Goal: Information Seeking & Learning: Understand process/instructions

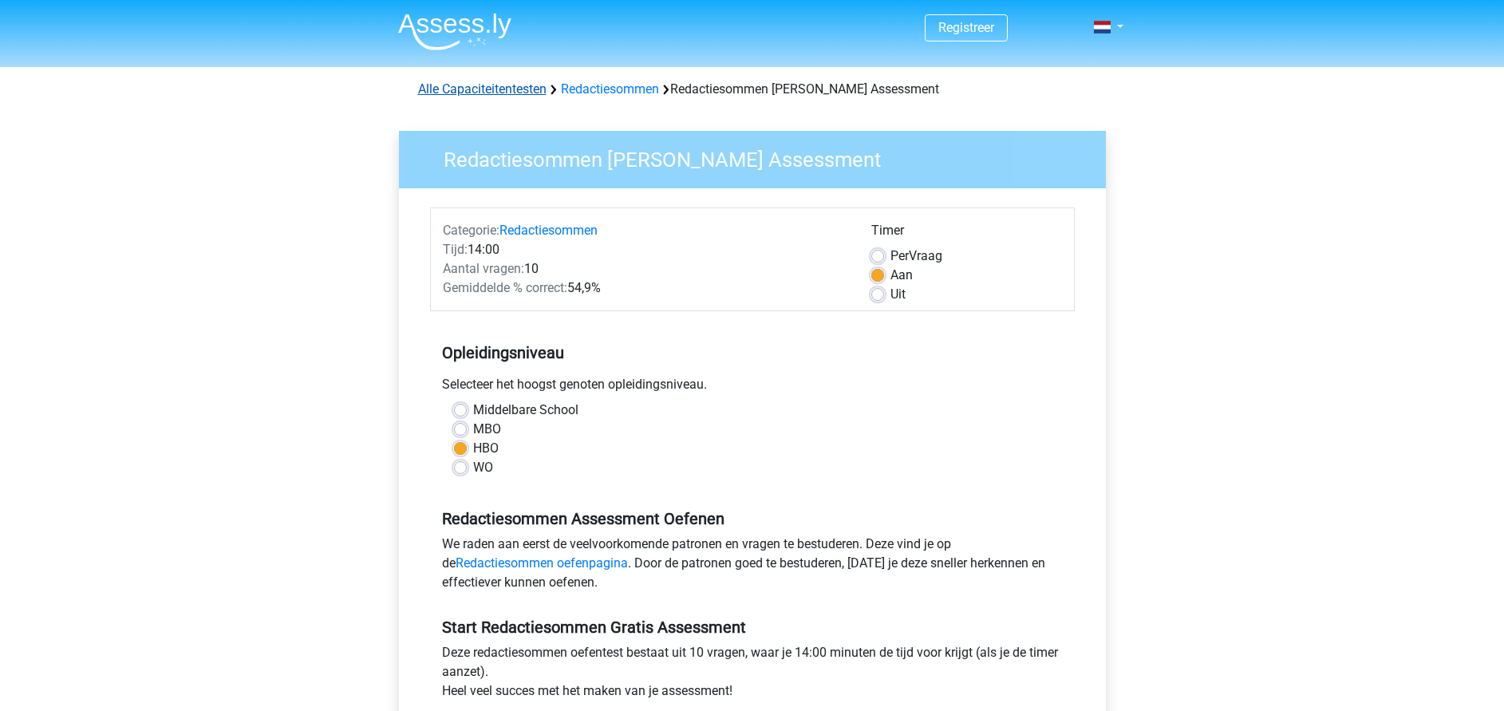
click at [491, 89] on link "Alle Capaciteitentesten" at bounding box center [482, 88] width 128 height 15
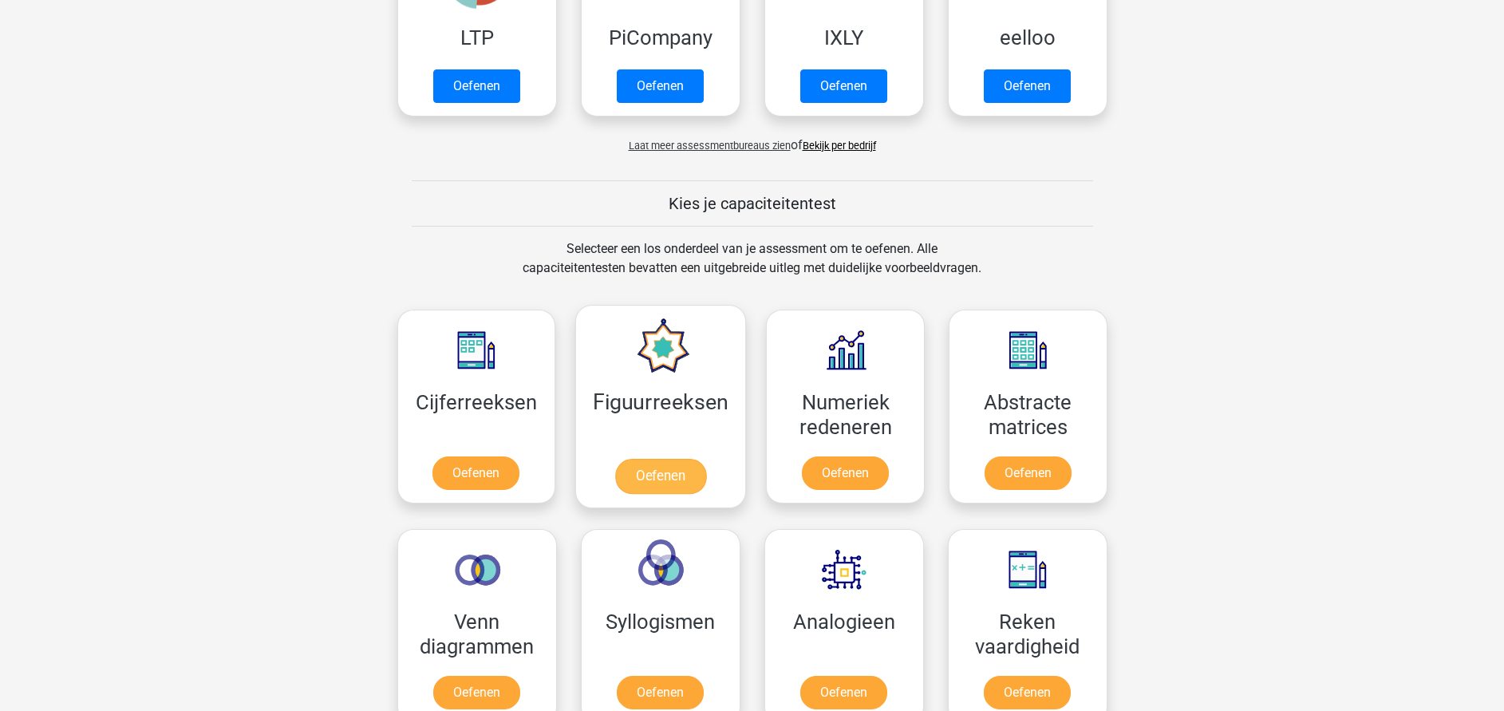
scroll to position [199, 0]
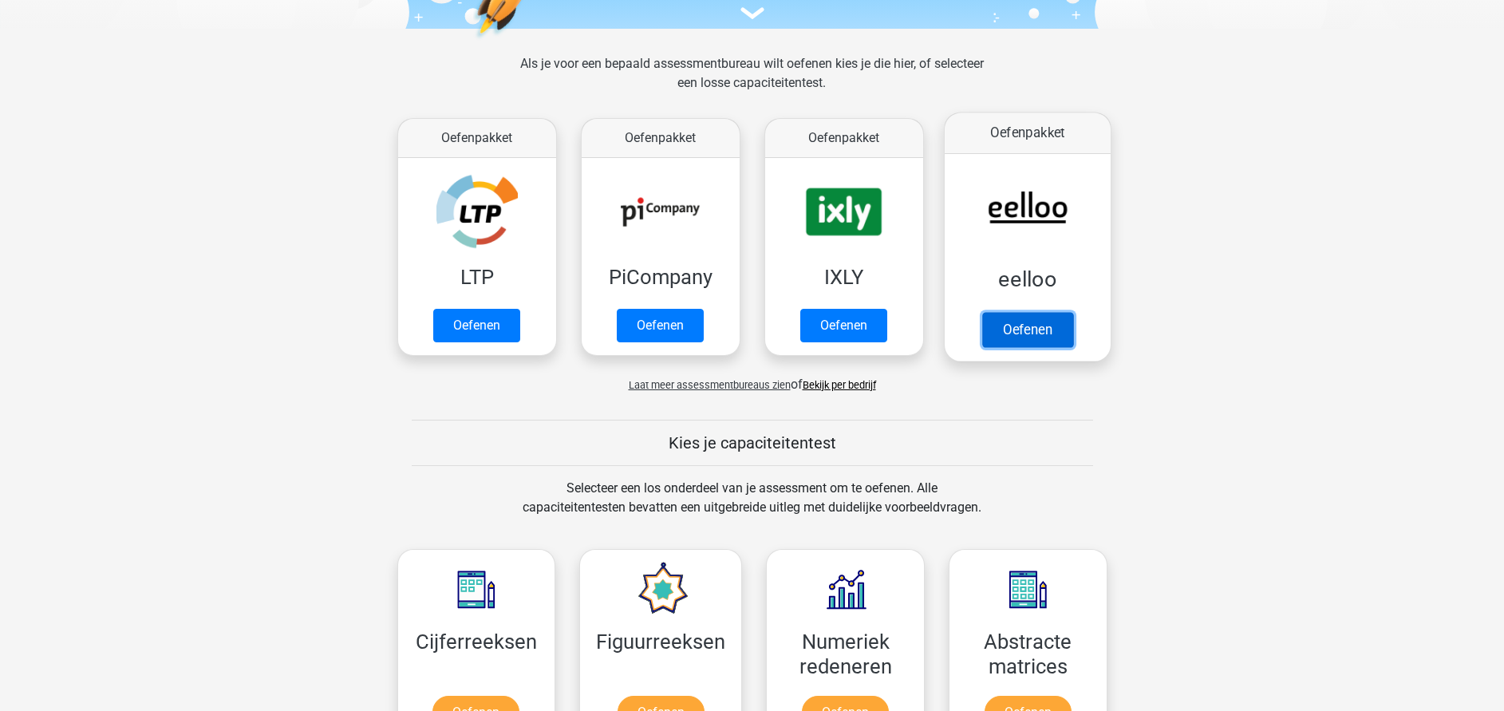
click at [1028, 312] on link "Oefenen" at bounding box center [1026, 329] width 91 height 35
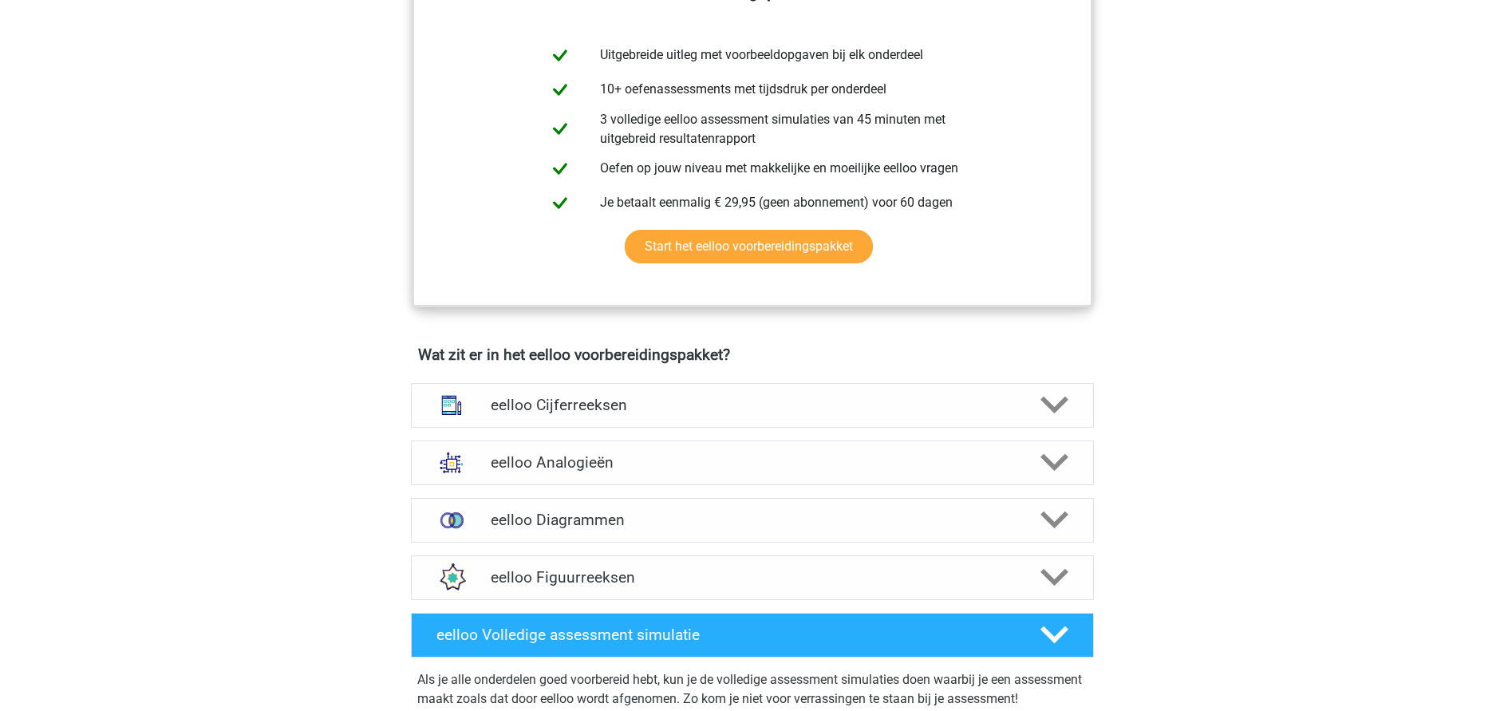
scroll to position [718, 0]
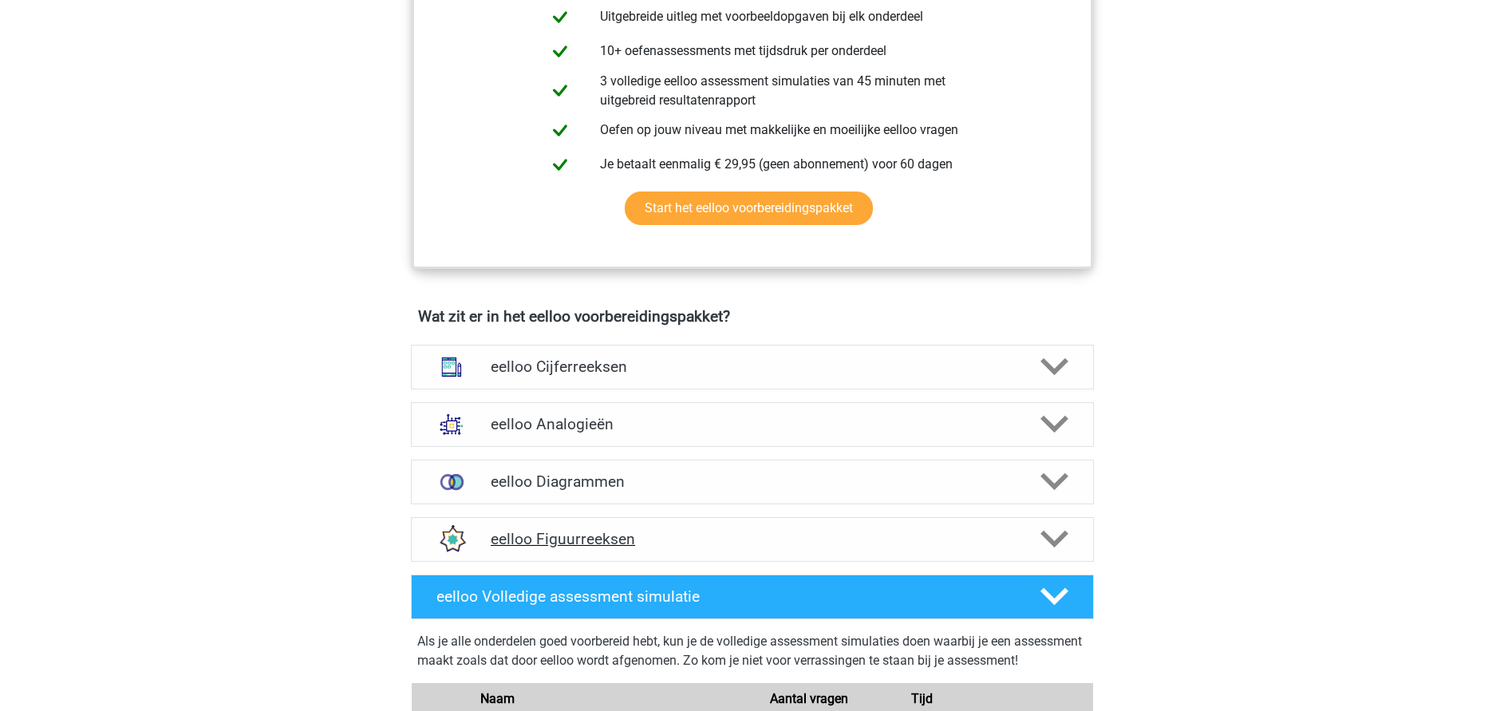
click at [600, 548] on h4 "eelloo Figuurreeksen" at bounding box center [752, 539] width 523 height 18
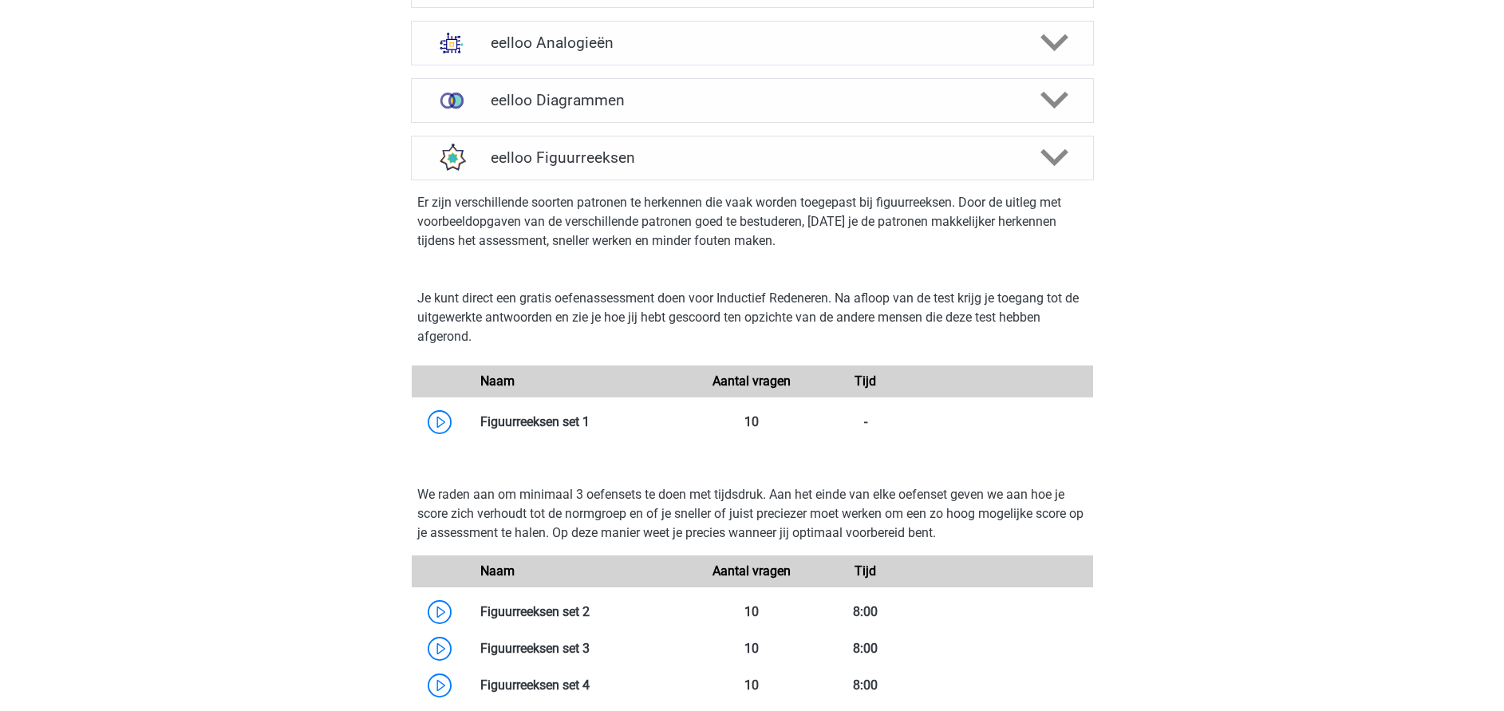
scroll to position [1077, 0]
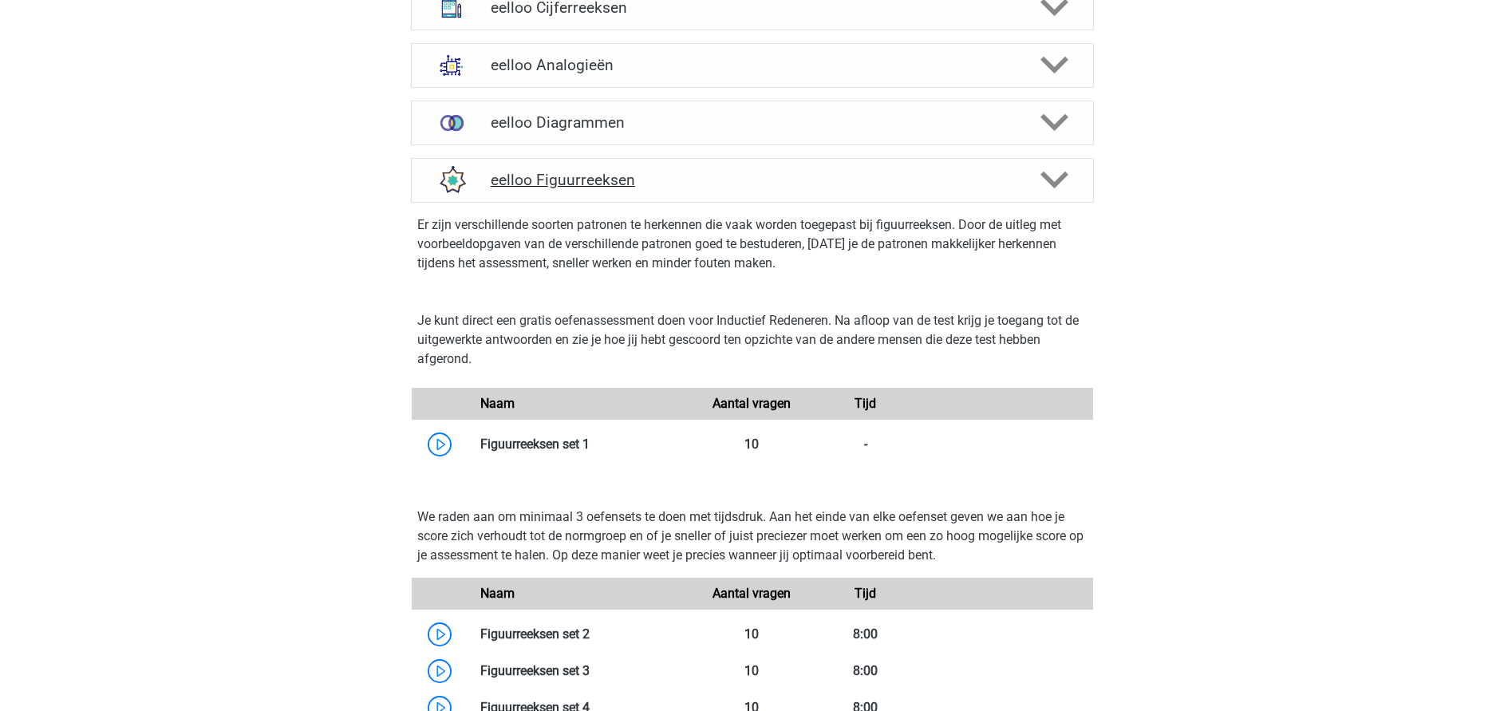
click at [1048, 188] on polygon at bounding box center [1054, 181] width 28 height 18
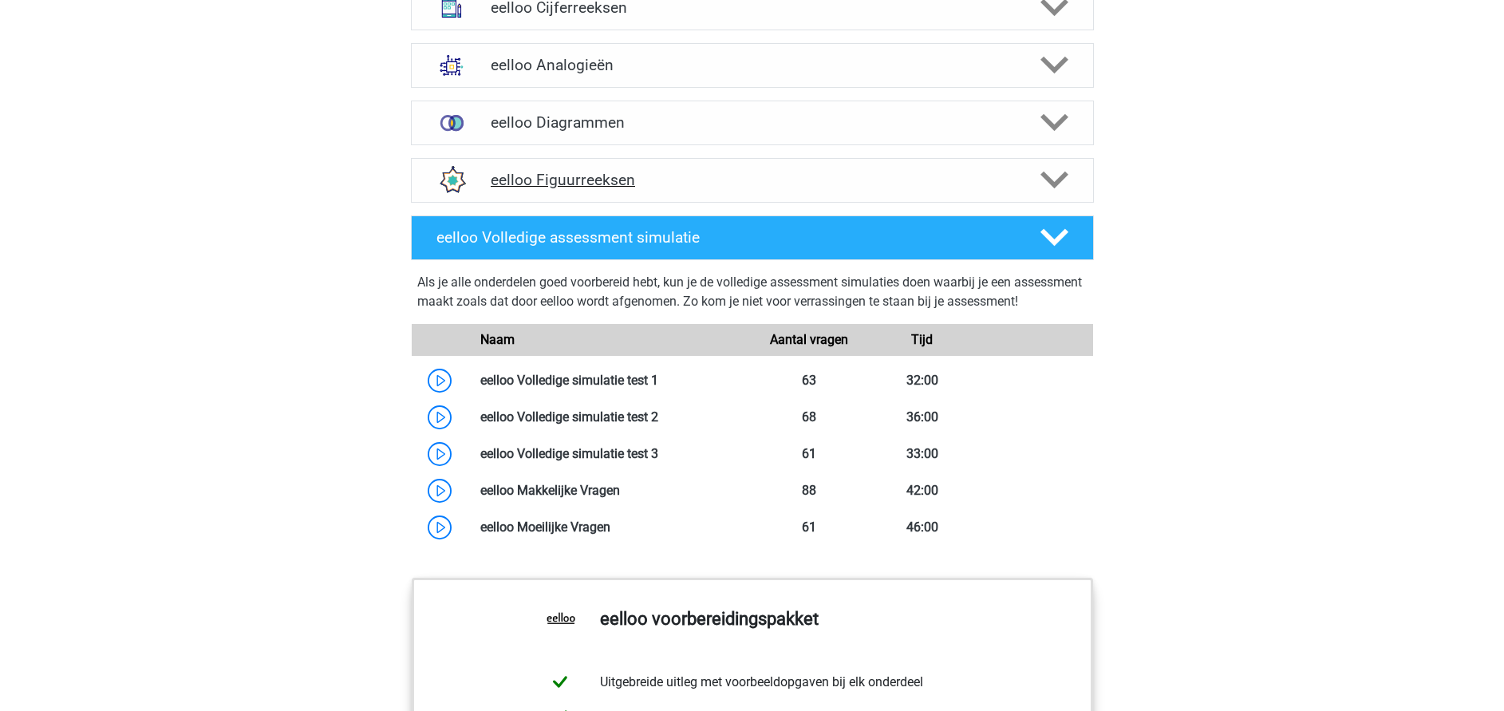
click at [1048, 188] on polygon at bounding box center [1054, 181] width 28 height 18
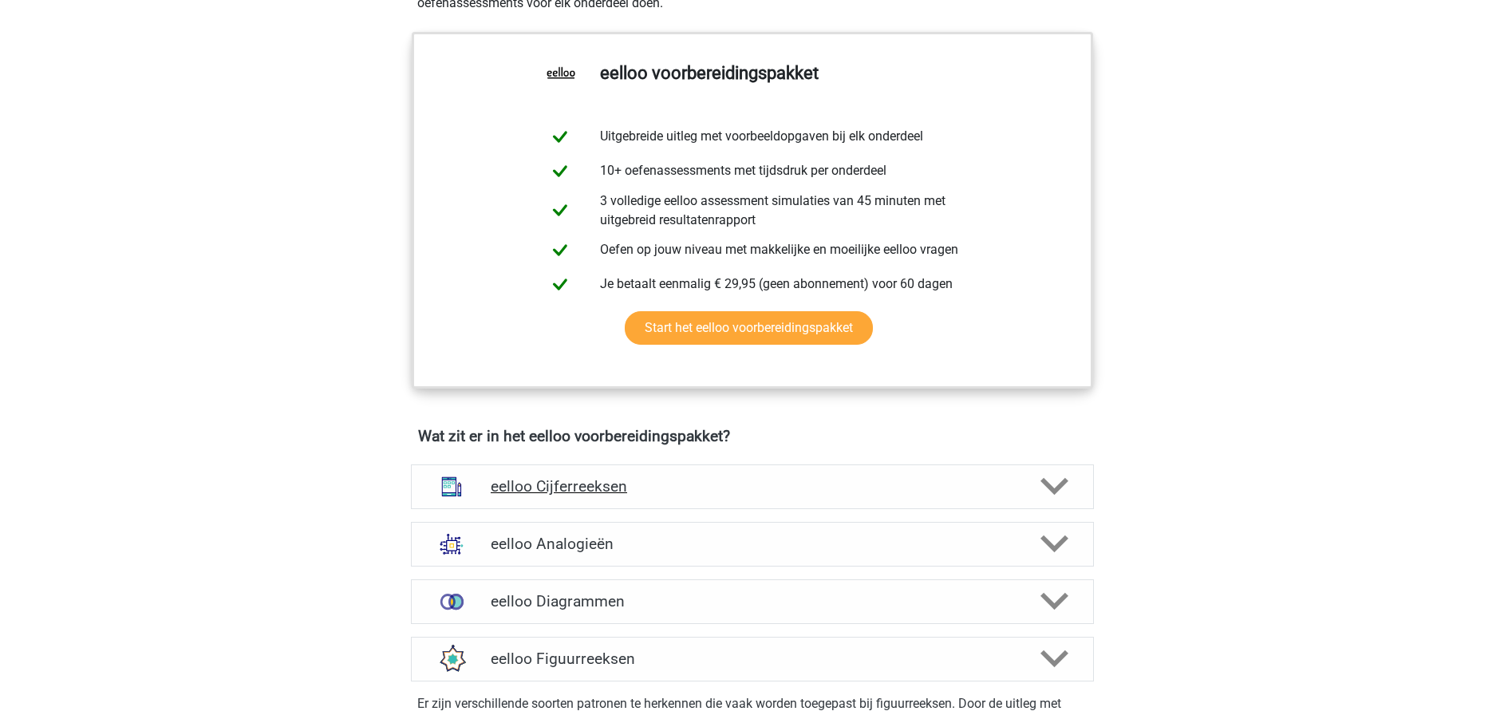
scroll to position [957, 0]
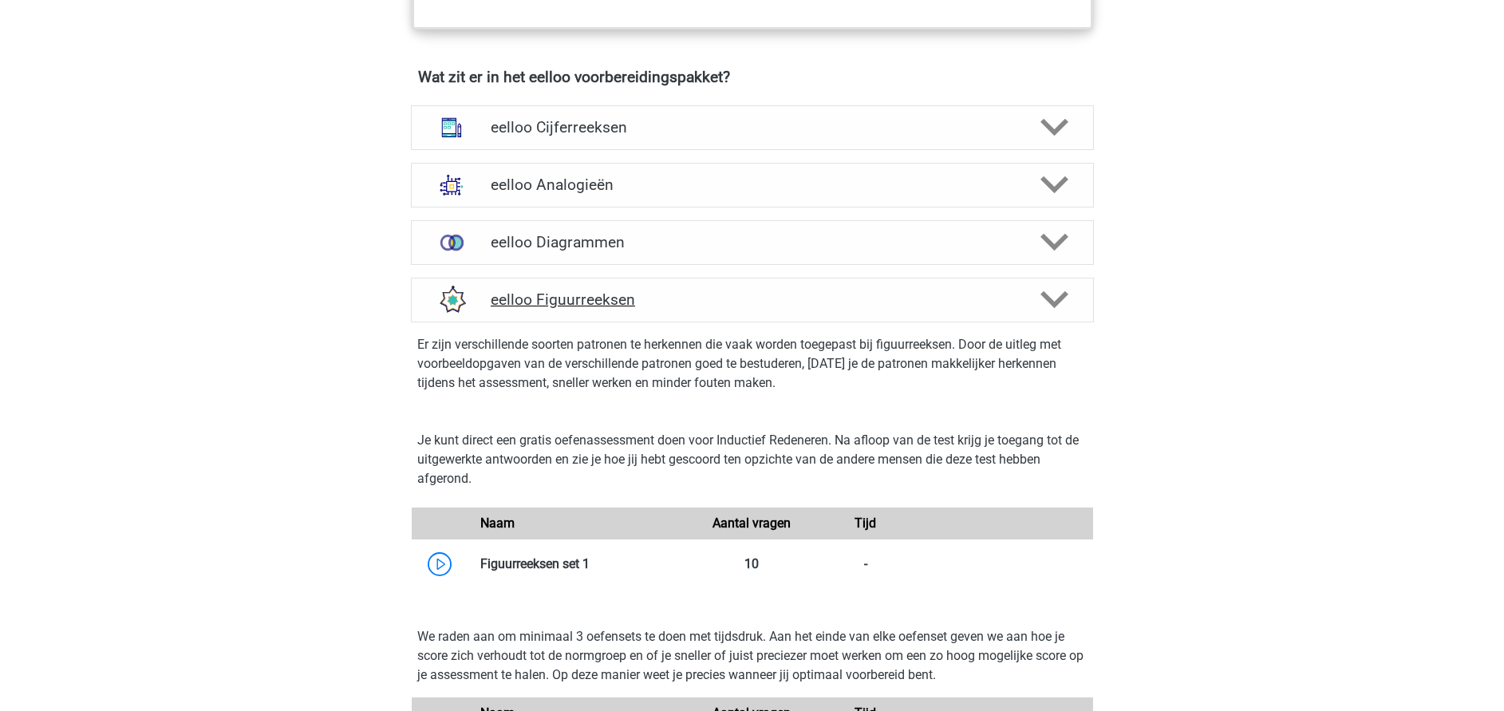
click at [590, 309] on h4 "eelloo Figuurreeksen" at bounding box center [752, 299] width 523 height 18
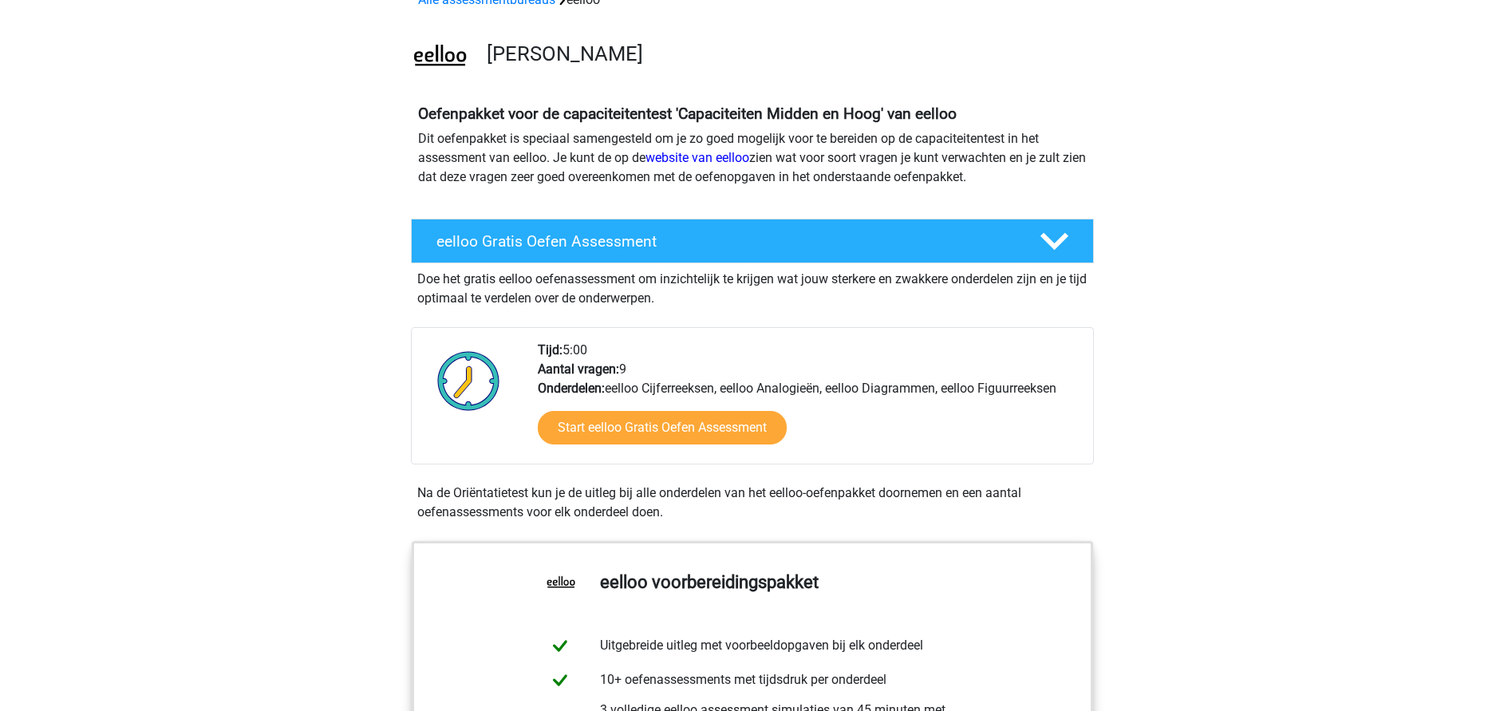
scroll to position [0, 0]
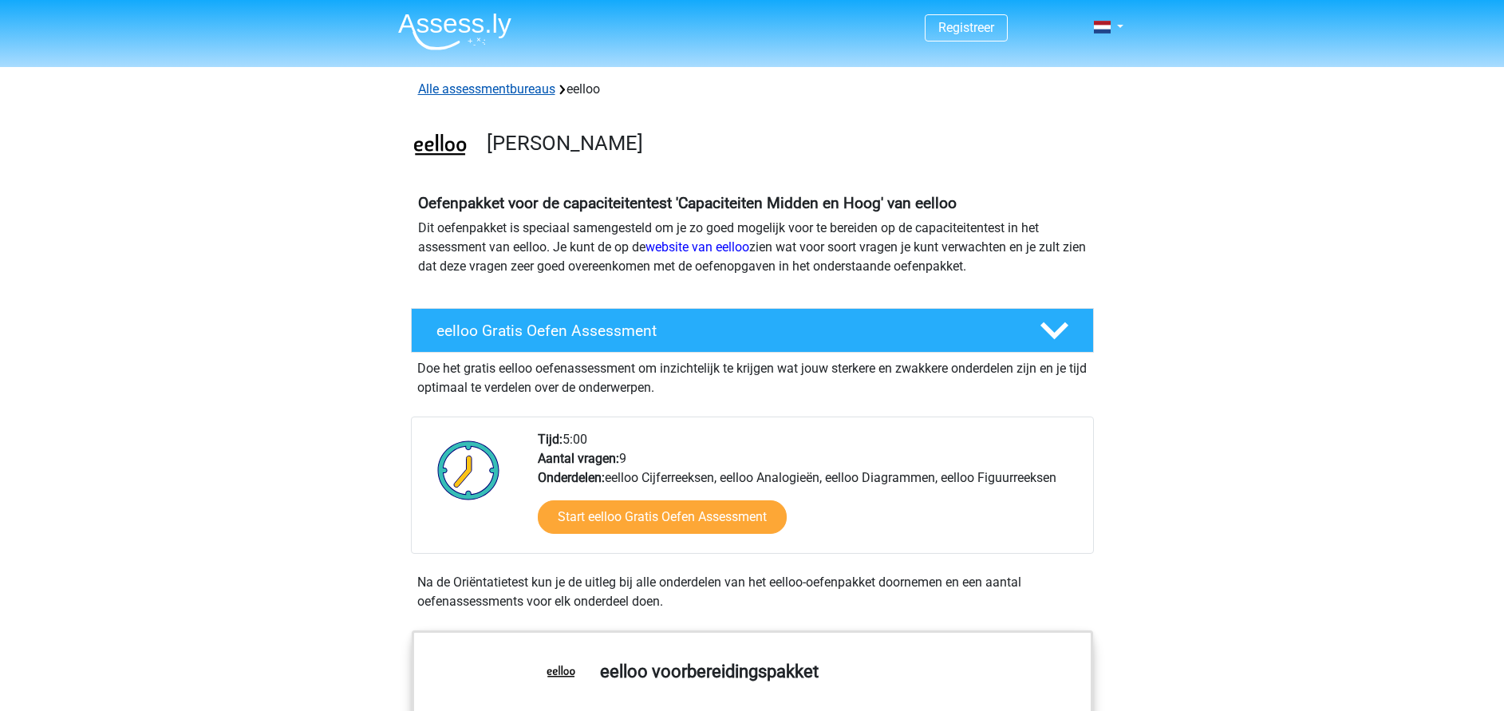
click at [464, 87] on link "Alle assessmentbureaus" at bounding box center [486, 88] width 137 height 15
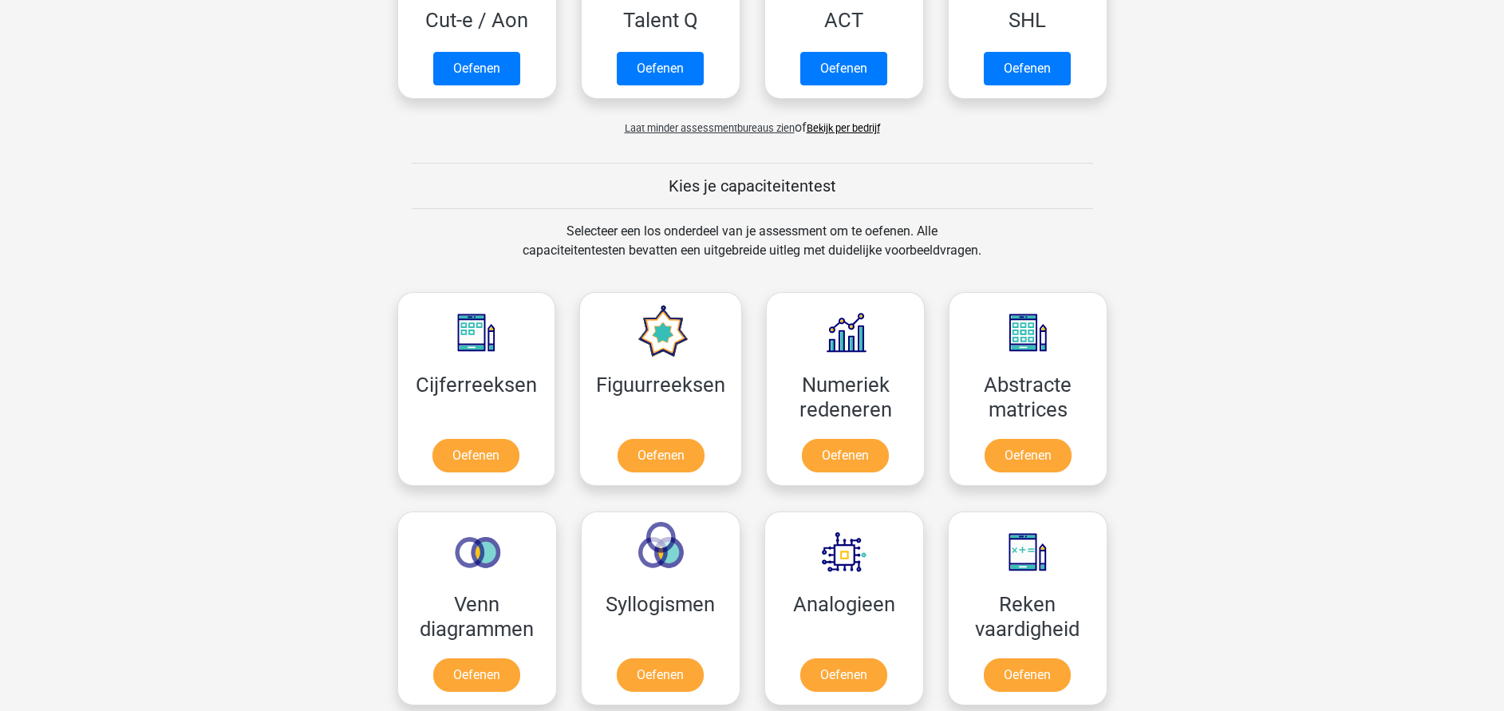
scroll to position [1331, 0]
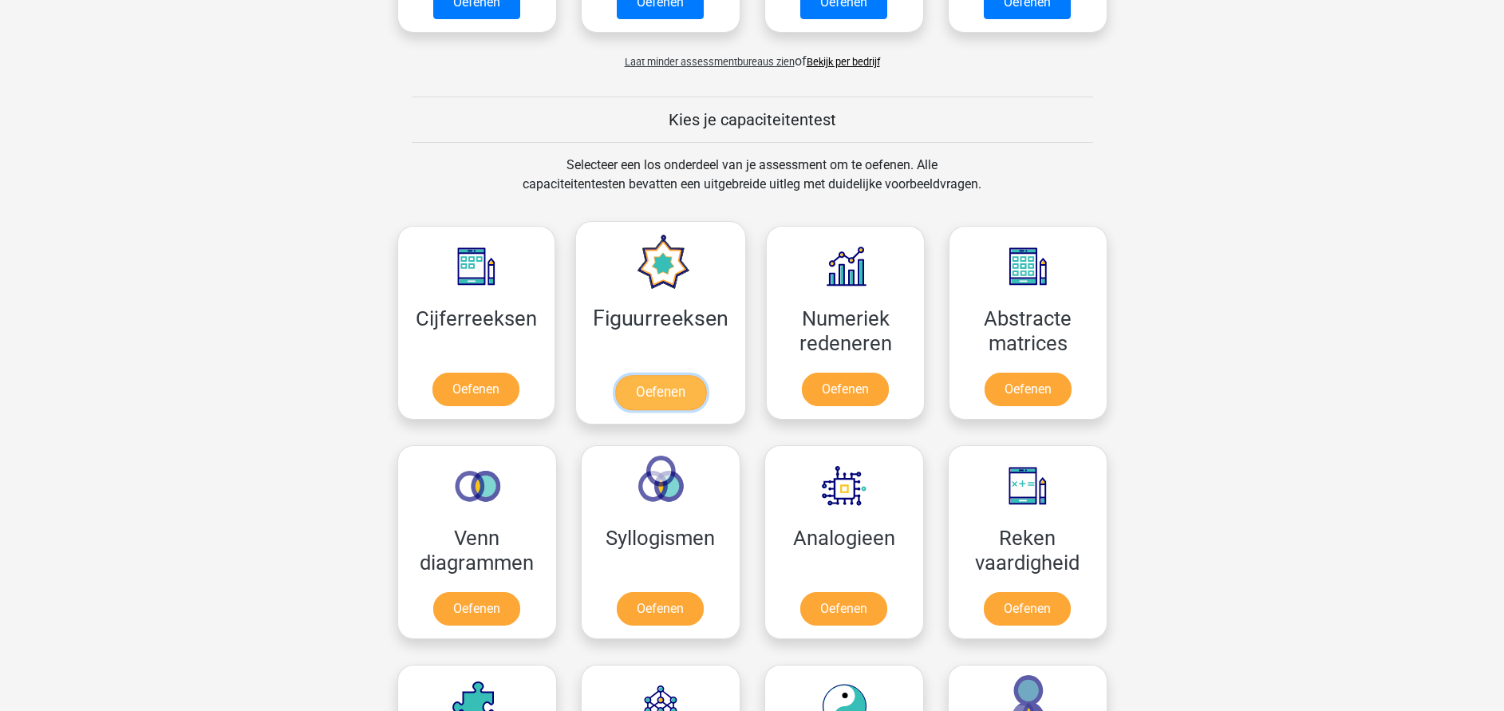
click at [666, 391] on link "Oefenen" at bounding box center [660, 392] width 91 height 35
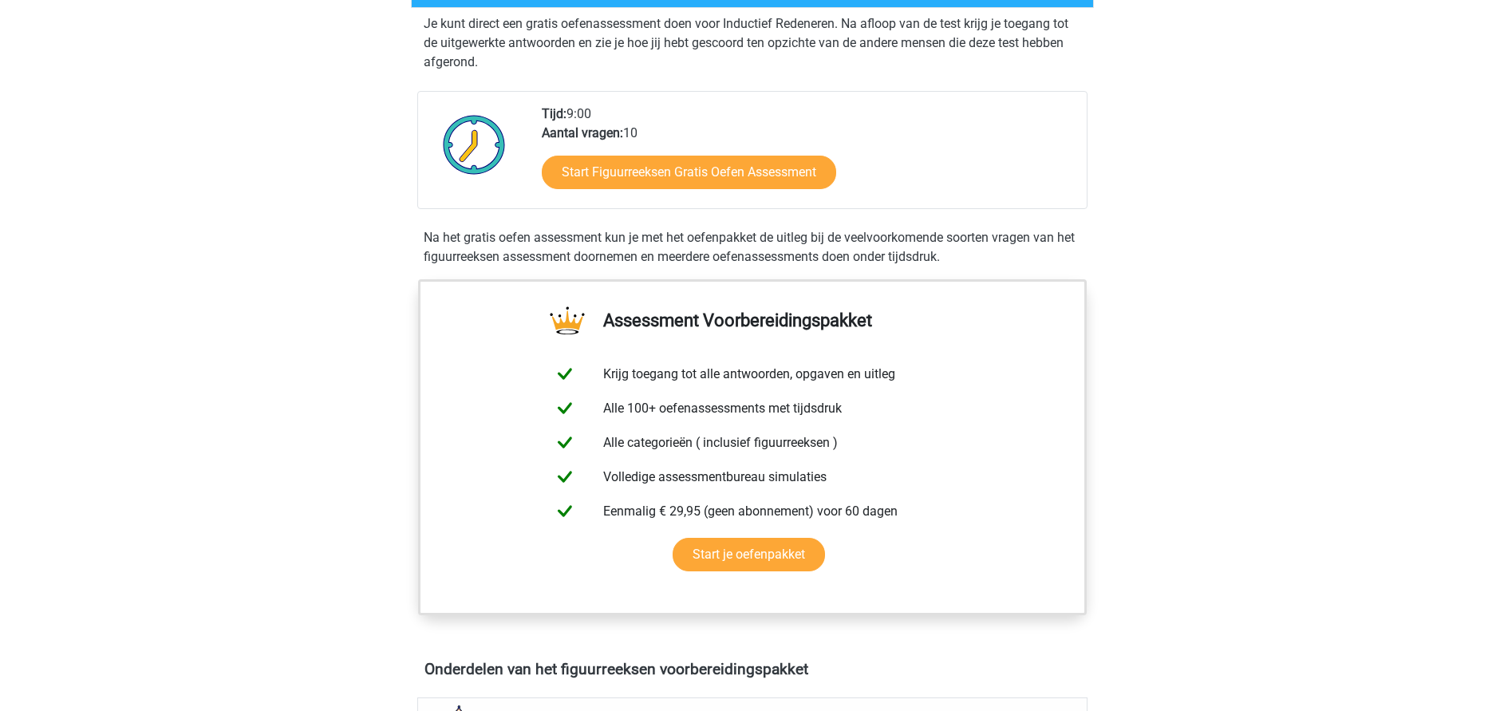
scroll to position [479, 0]
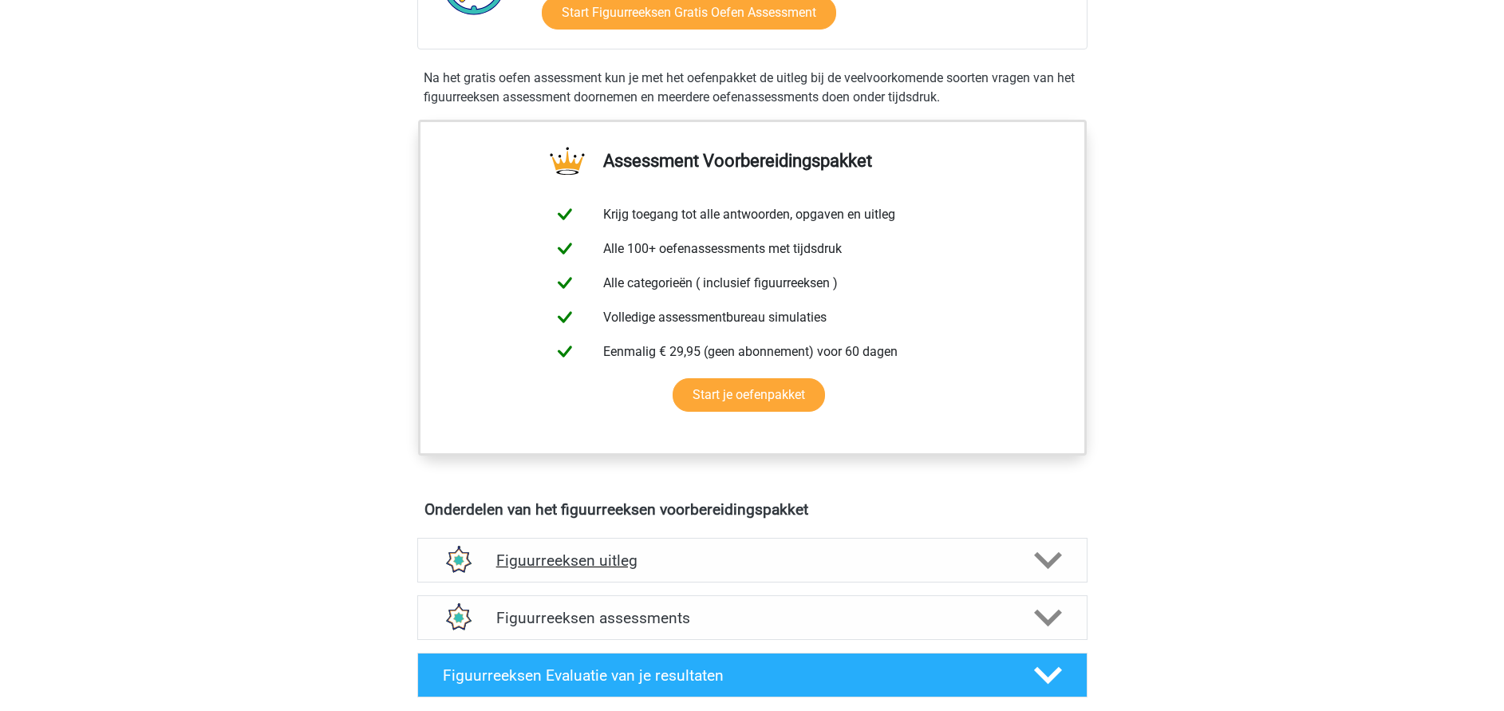
click at [617, 564] on h4 "Figuurreeksen uitleg" at bounding box center [752, 560] width 512 height 18
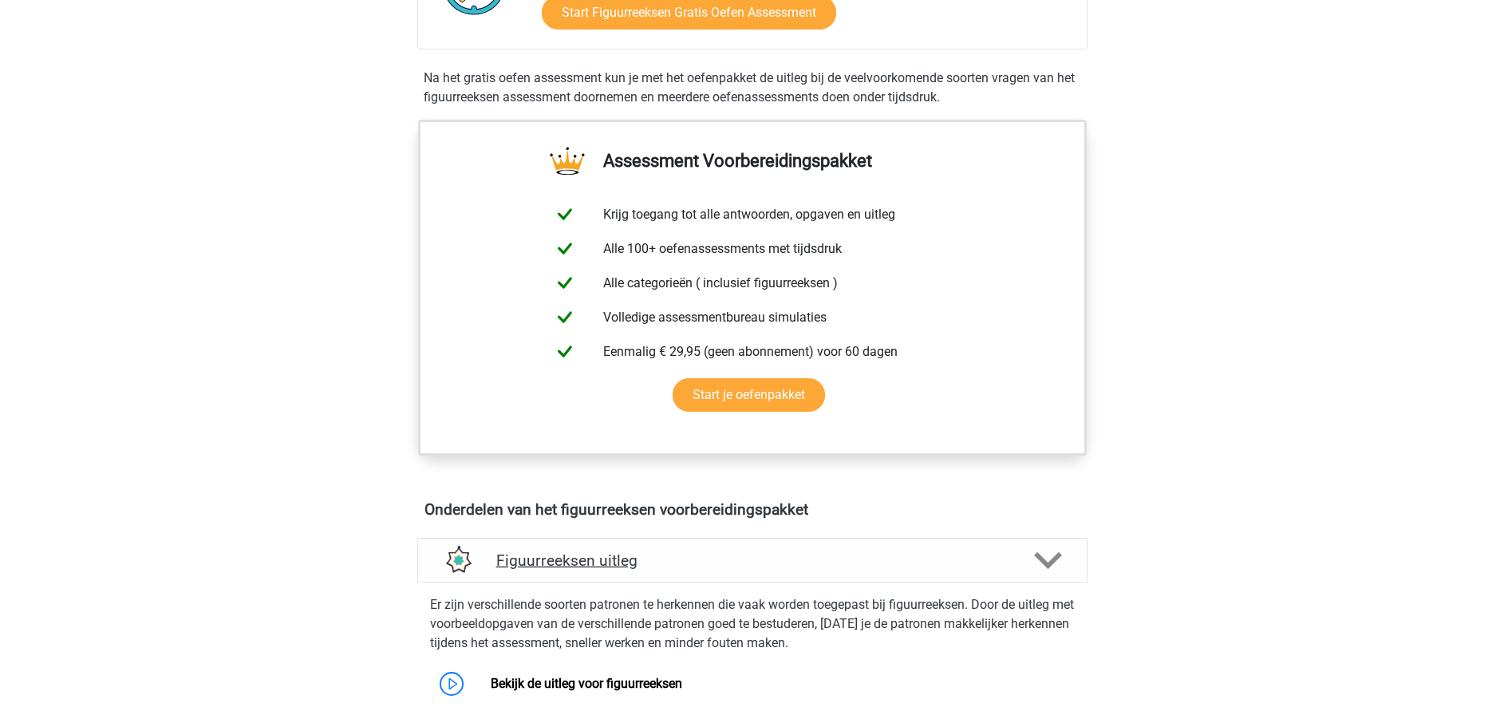
scroll to position [838, 0]
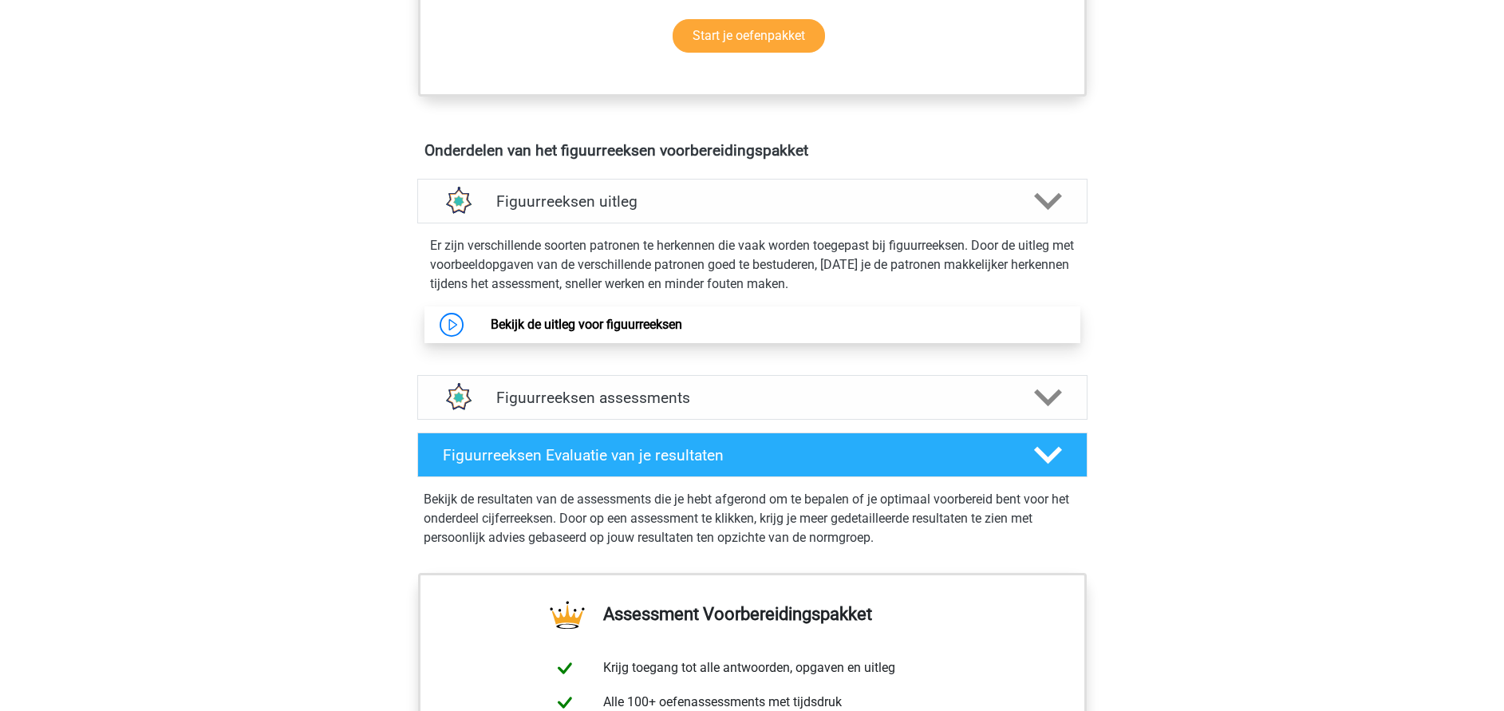
click at [607, 322] on link "Bekijk de uitleg voor figuurreeksen" at bounding box center [586, 324] width 191 height 15
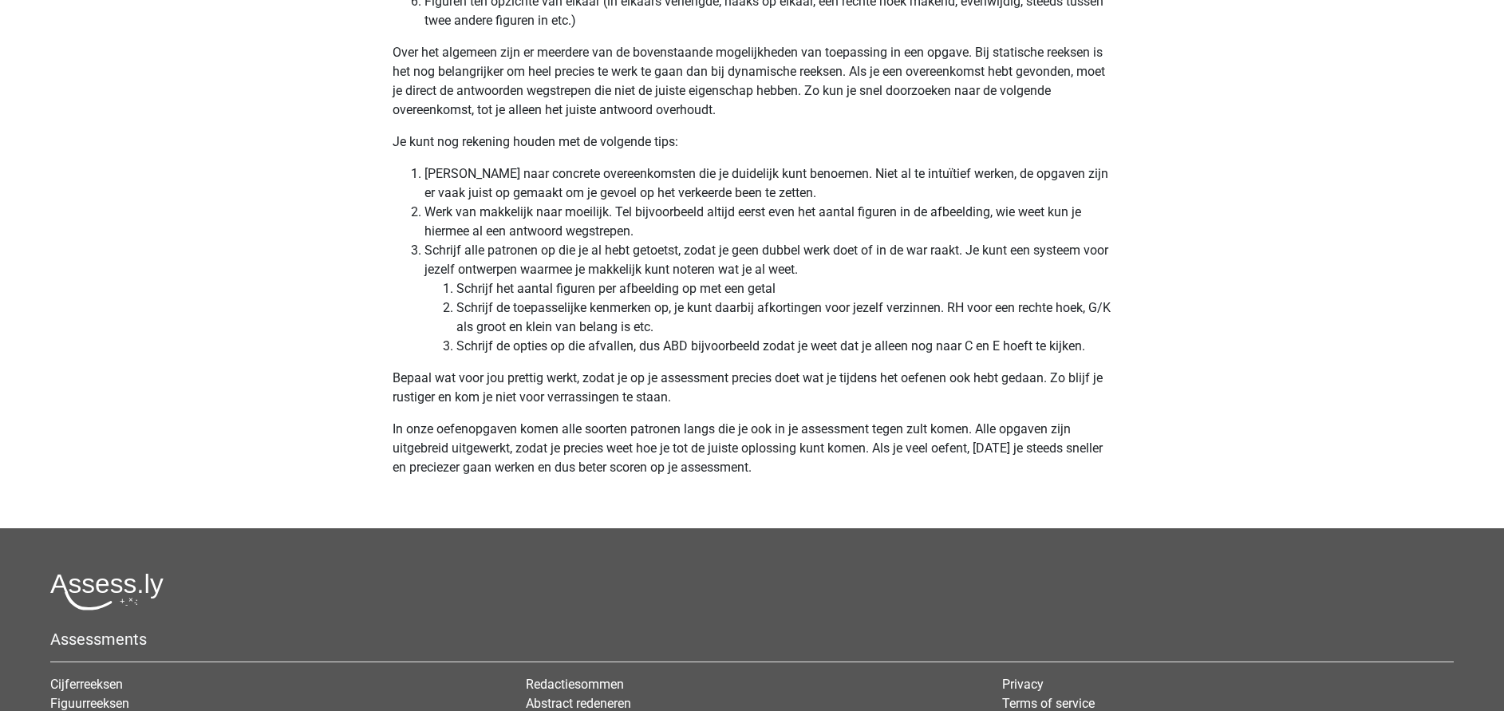
scroll to position [4709, 0]
